Goal: Find specific page/section: Find specific page/section

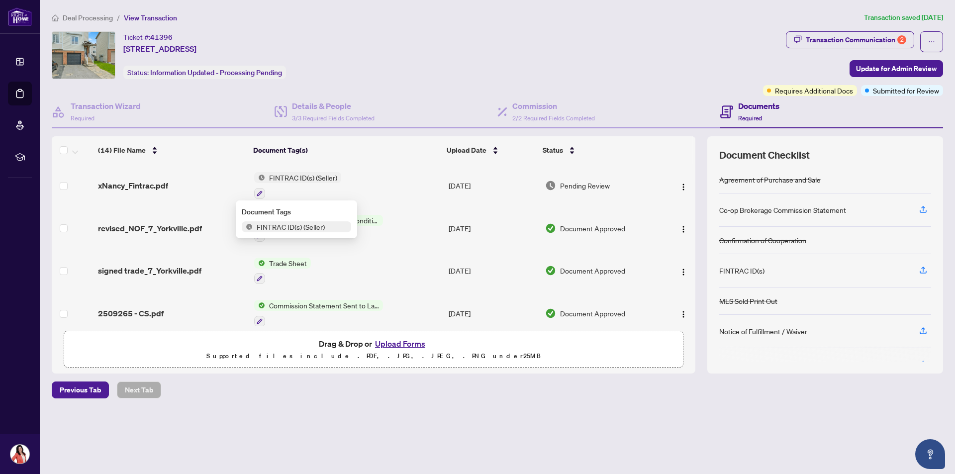
click at [426, 73] on div "Ticket #: 41396 [STREET_ADDRESS] Status: Information Updated - Processing Pendi…" at bounding box center [405, 55] width 707 height 48
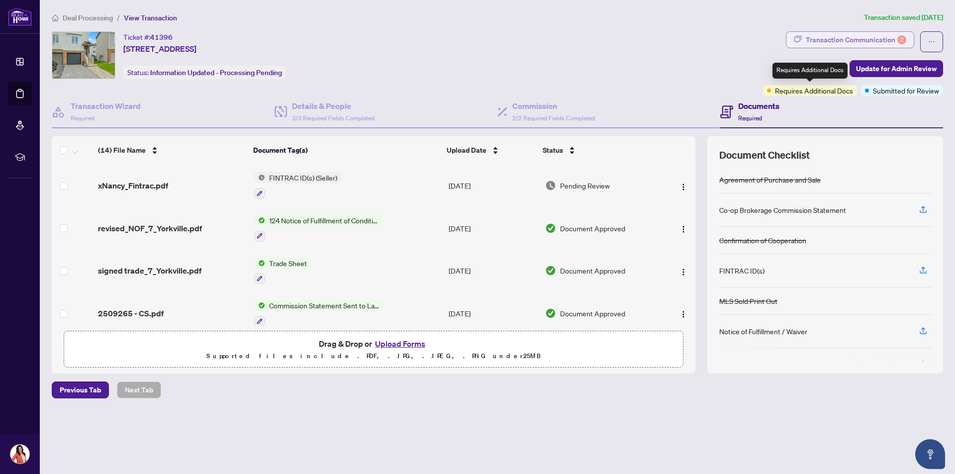
click at [846, 42] on div "Transaction Communication 2" at bounding box center [856, 40] width 100 height 16
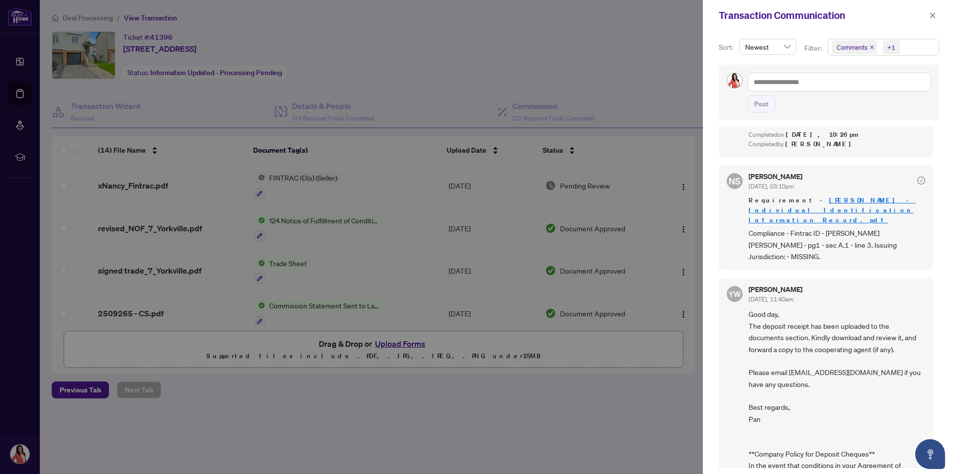
scroll to position [595, 0]
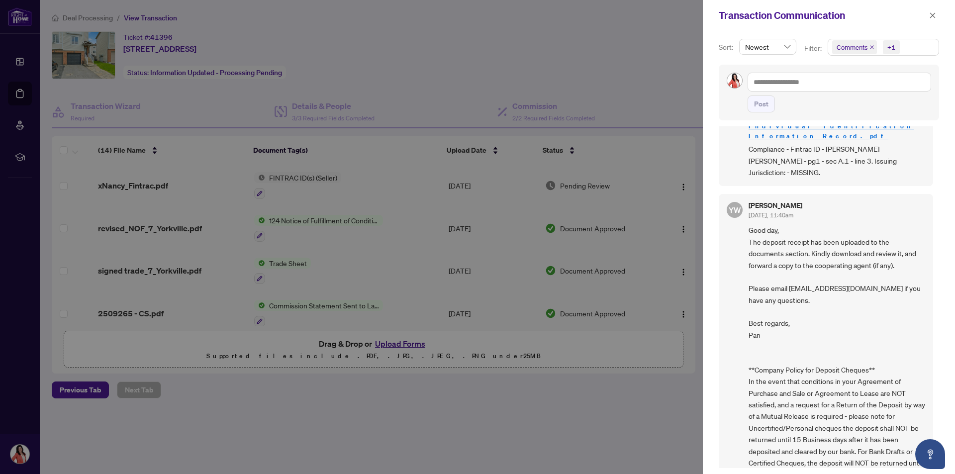
click at [249, 229] on div at bounding box center [477, 237] width 955 height 474
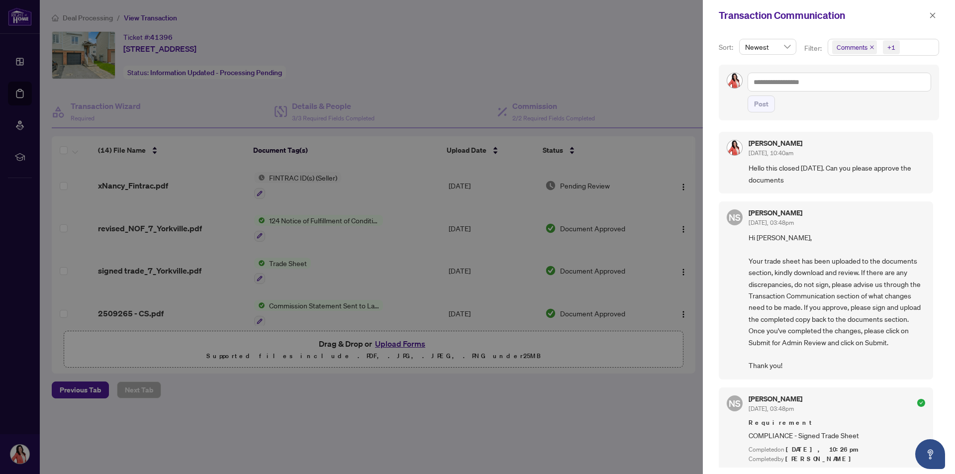
scroll to position [0, 0]
click at [620, 74] on div at bounding box center [477, 237] width 955 height 474
click at [934, 16] on icon "close" at bounding box center [932, 15] width 7 height 7
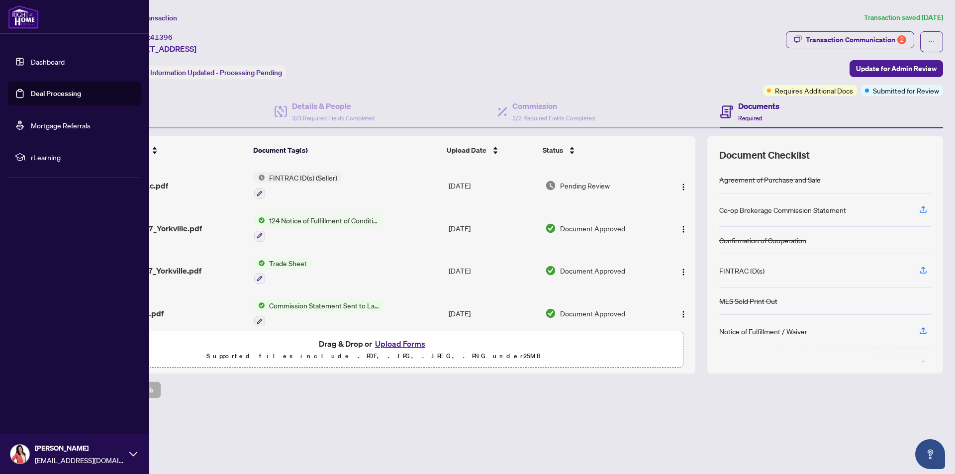
click at [40, 91] on link "Deal Processing" at bounding box center [56, 93] width 50 height 9
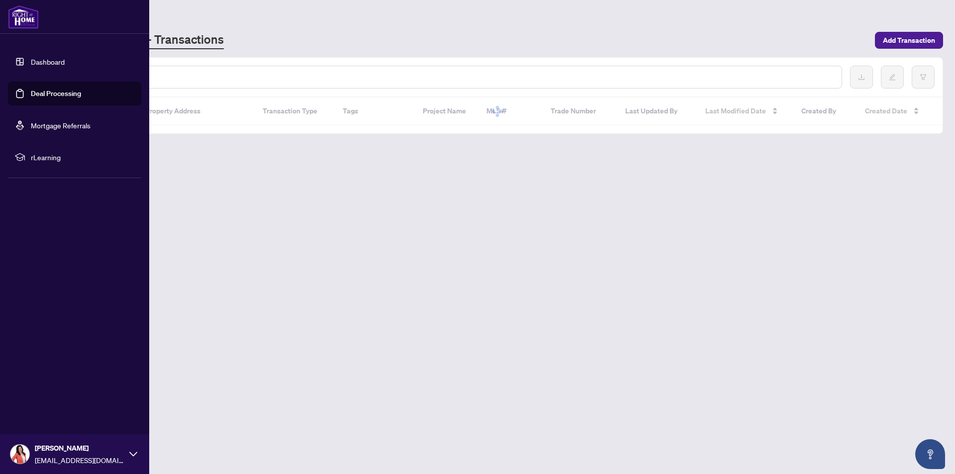
click at [236, 48] on div "[PERSON_NAME] - Transactions" at bounding box center [460, 40] width 817 height 18
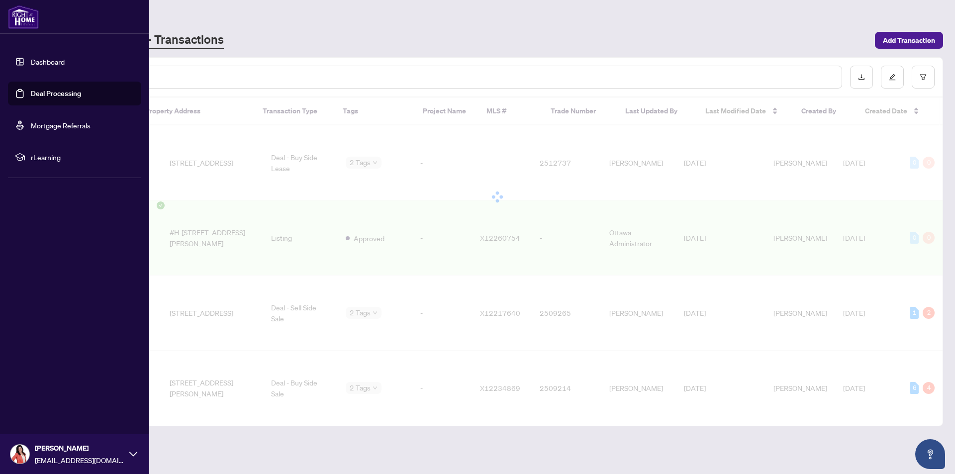
click at [115, 18] on div at bounding box center [74, 17] width 149 height 34
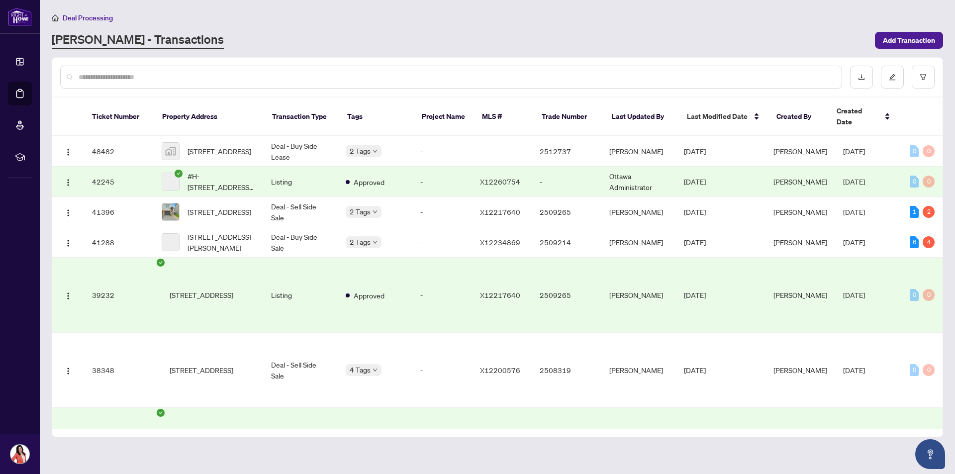
click at [199, 31] on div "[PERSON_NAME] - Transactions" at bounding box center [460, 40] width 817 height 18
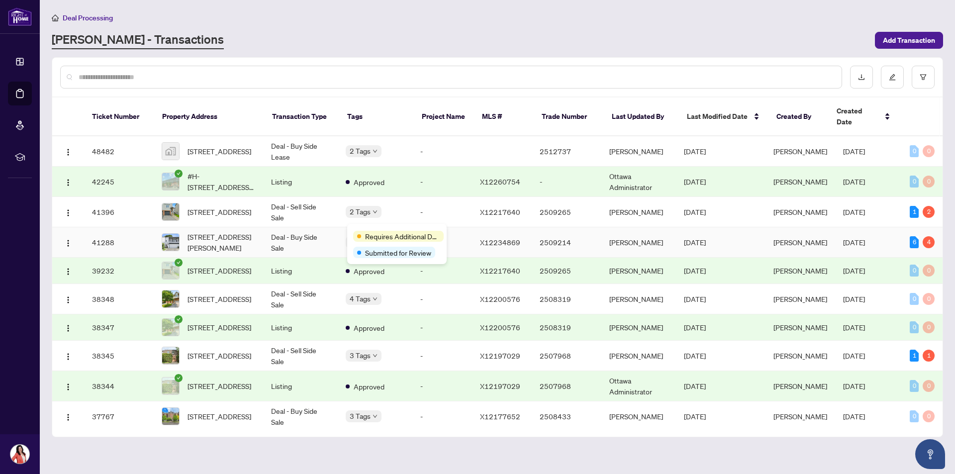
click at [255, 235] on span "[STREET_ADDRESS][PERSON_NAME]" at bounding box center [221, 242] width 68 height 22
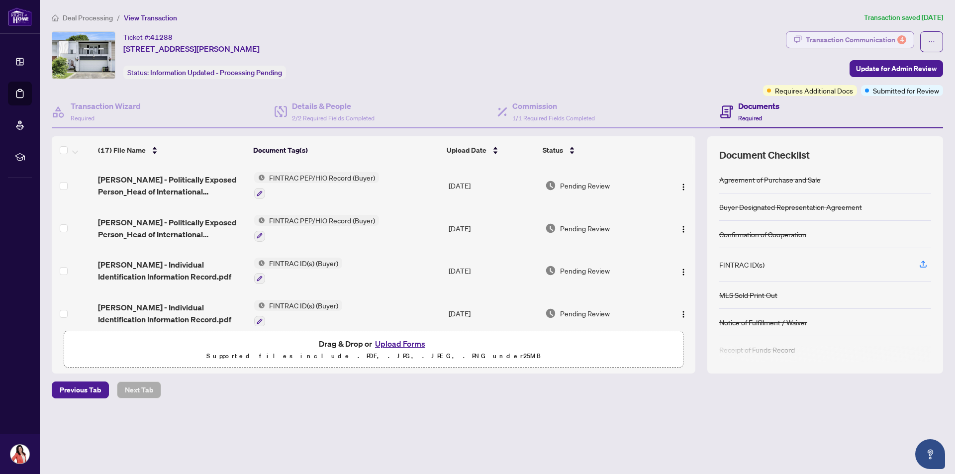
click at [852, 40] on div "Transaction Communication 4" at bounding box center [856, 40] width 100 height 16
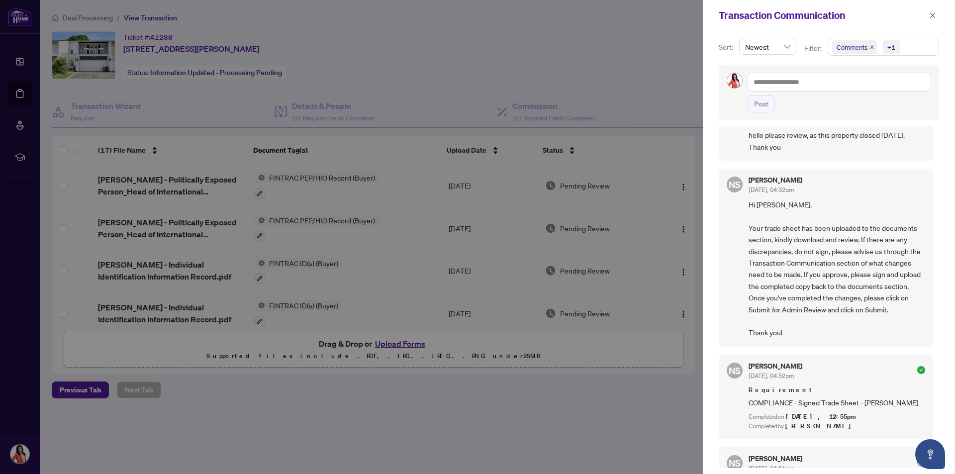
scroll to position [50, 0]
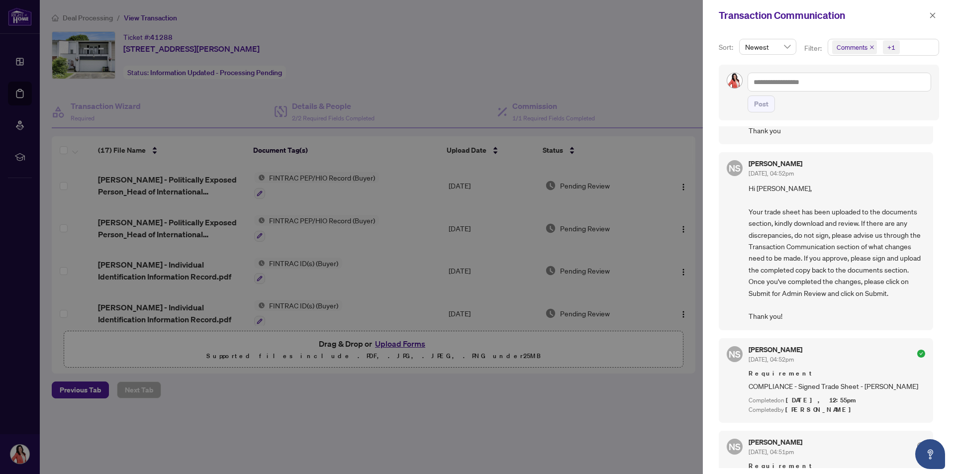
click at [425, 54] on div at bounding box center [477, 237] width 955 height 474
click at [933, 19] on icon "close" at bounding box center [932, 15] width 7 height 7
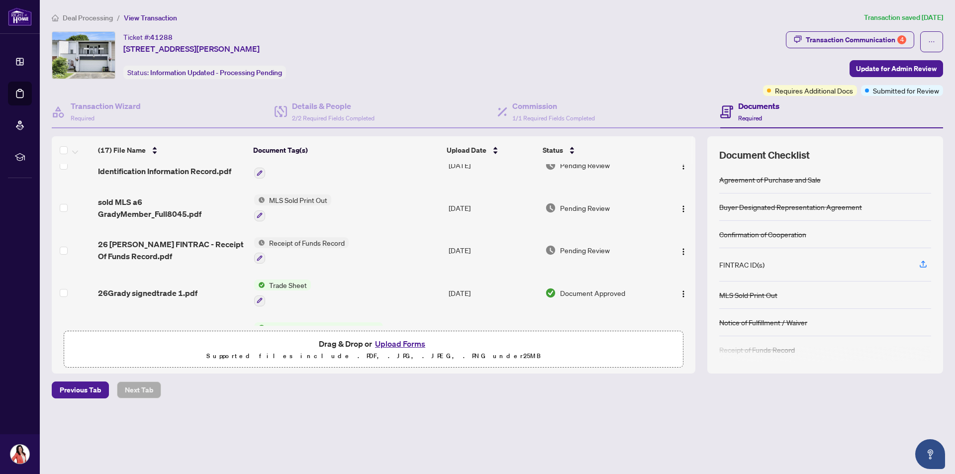
scroll to position [149, 0]
click at [161, 288] on span "26Grady signedtrade 1.pdf" at bounding box center [147, 292] width 99 height 12
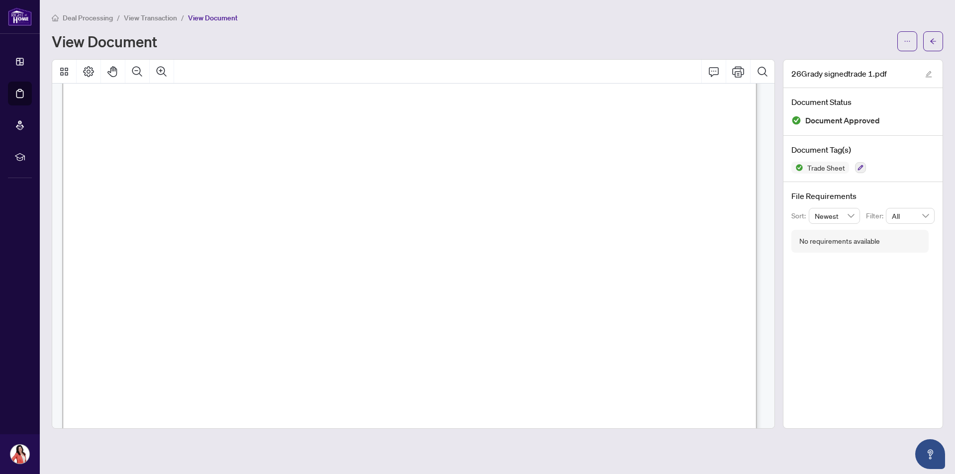
scroll to position [149, 0]
click at [939, 38] on button "button" at bounding box center [933, 41] width 20 height 20
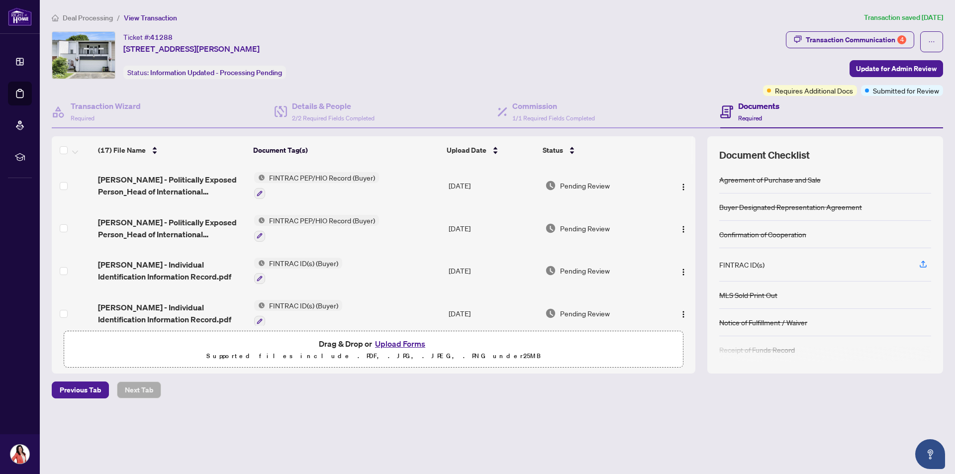
click at [403, 49] on div "Ticket #: 41288 [STREET_ADDRESS][PERSON_NAME] Status: Information Updated - Pro…" at bounding box center [405, 55] width 707 height 48
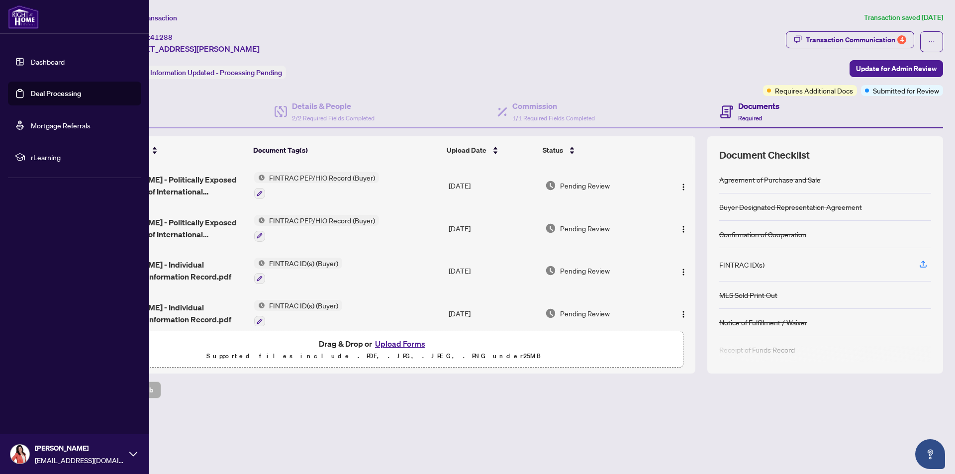
click at [39, 92] on link "Deal Processing" at bounding box center [56, 93] width 50 height 9
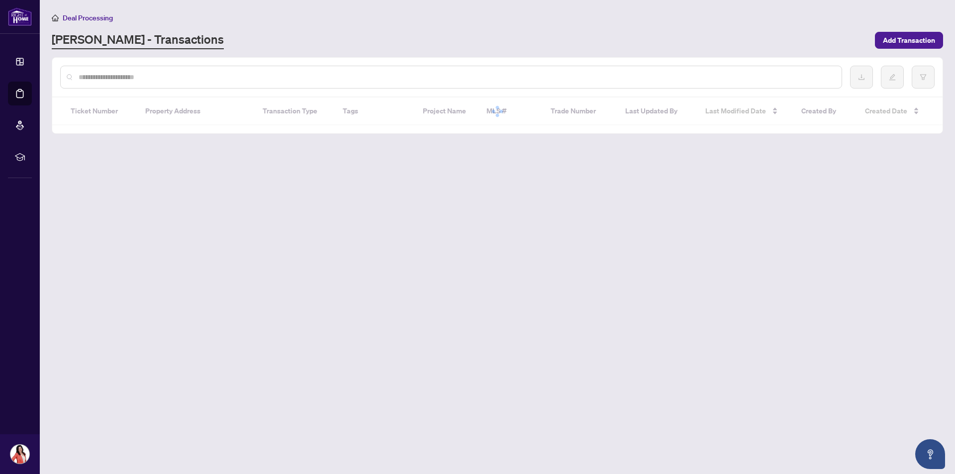
click at [367, 16] on div "Deal Processing" at bounding box center [497, 17] width 891 height 11
click at [197, 125] on div at bounding box center [497, 111] width 890 height 28
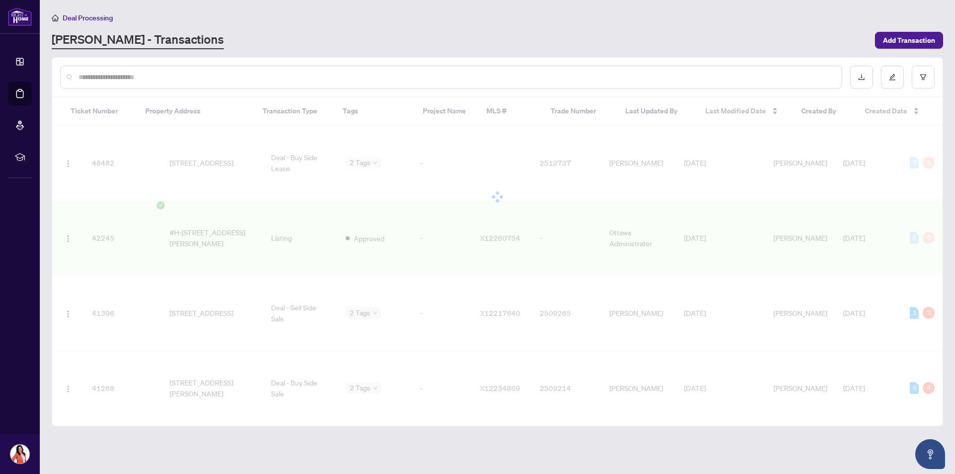
click at [77, 3] on main "Deal Processing [PERSON_NAME] - Transactions Add Transaction Ticket Number Prop…" at bounding box center [497, 237] width 915 height 474
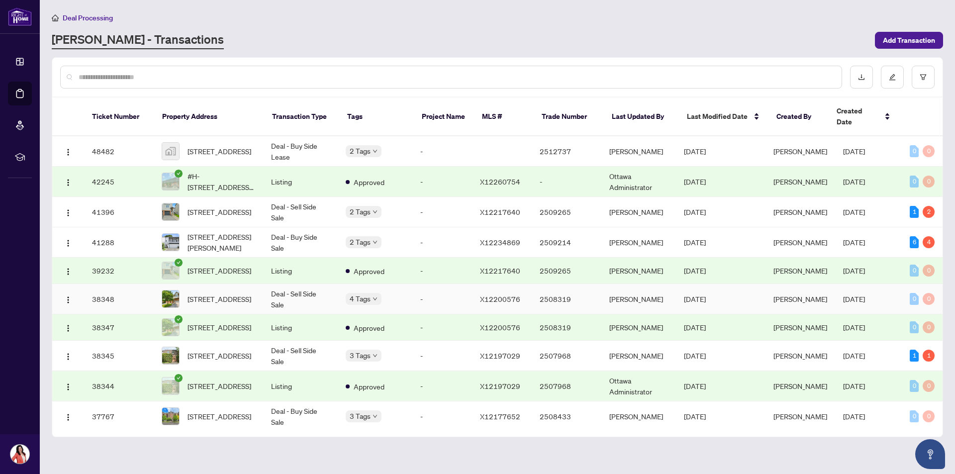
click at [285, 289] on td "Deal - Sell Side Sale" at bounding box center [300, 299] width 75 height 30
